Goal: Find specific page/section: Find specific page/section

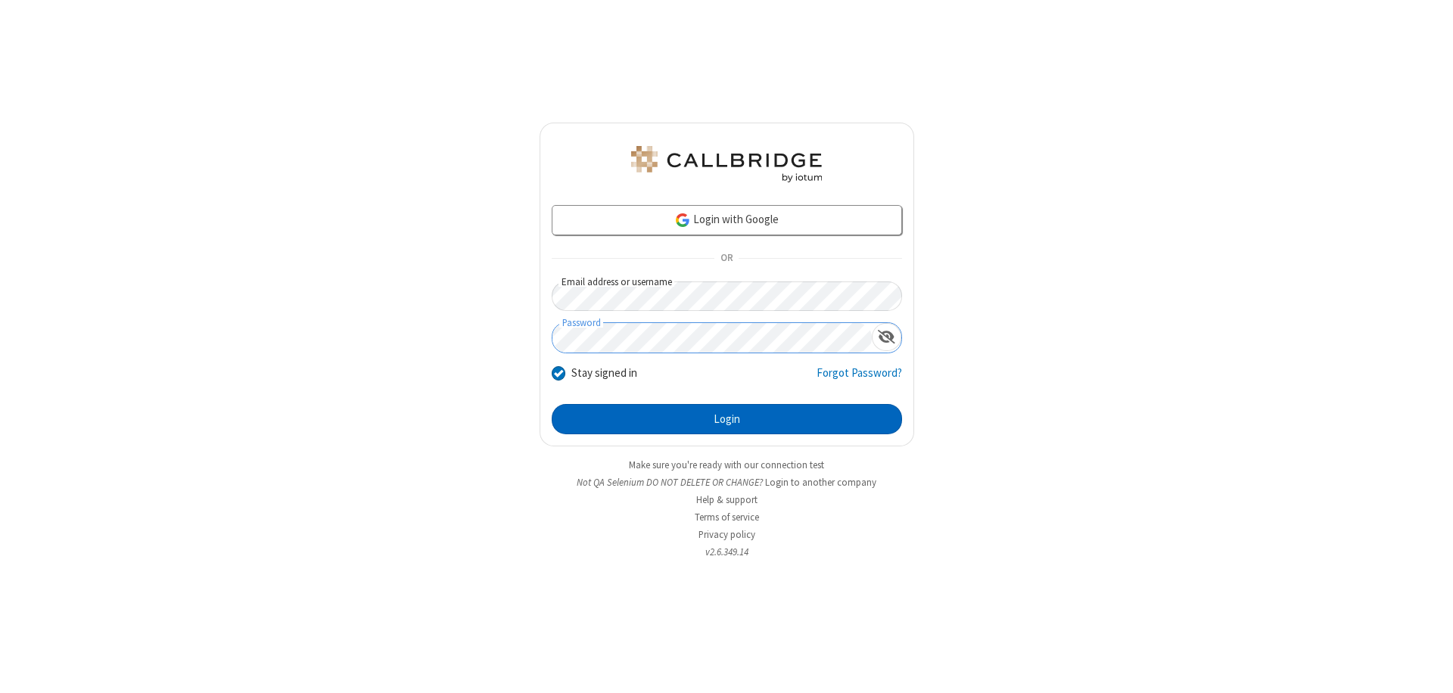
click at [726, 419] on button "Login" at bounding box center [727, 419] width 350 height 30
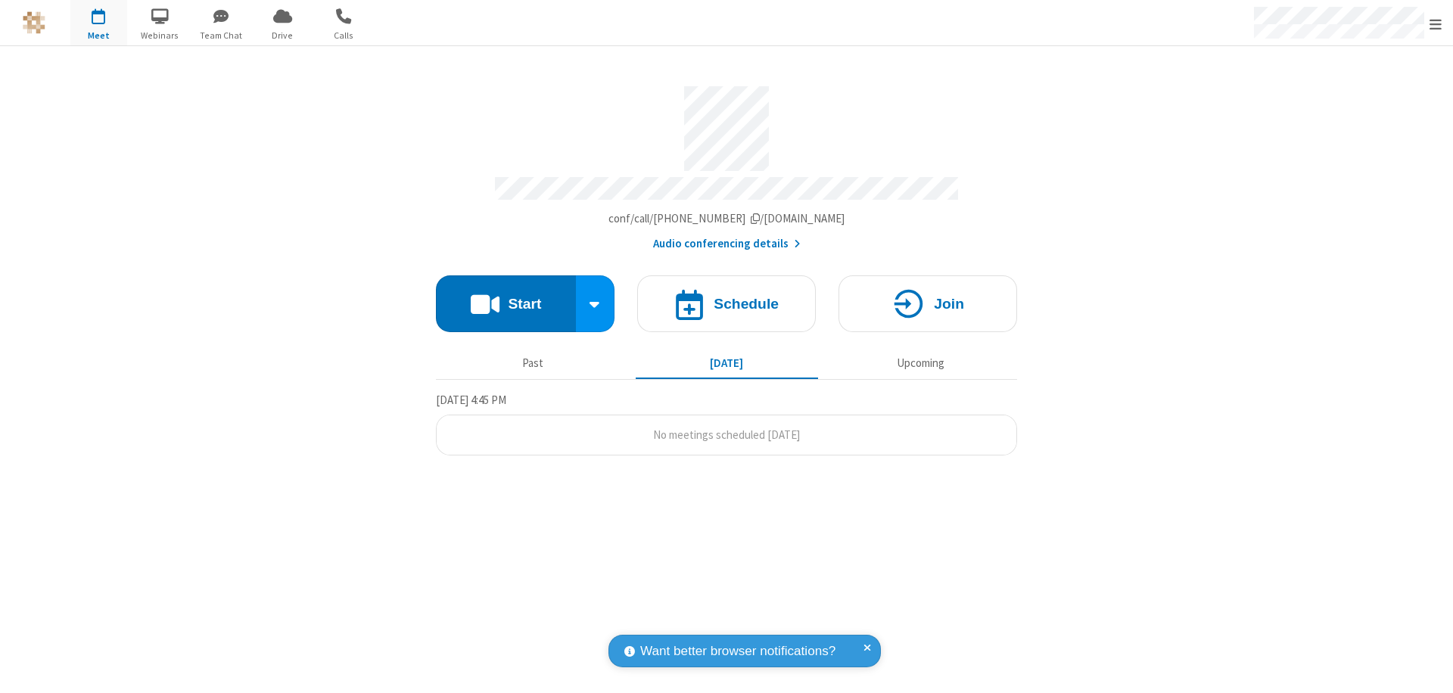
click at [1435, 23] on span "Open menu" at bounding box center [1435, 24] width 12 height 15
click at [282, 35] on span "Drive" at bounding box center [282, 36] width 57 height 14
